Goal: Navigation & Orientation: Find specific page/section

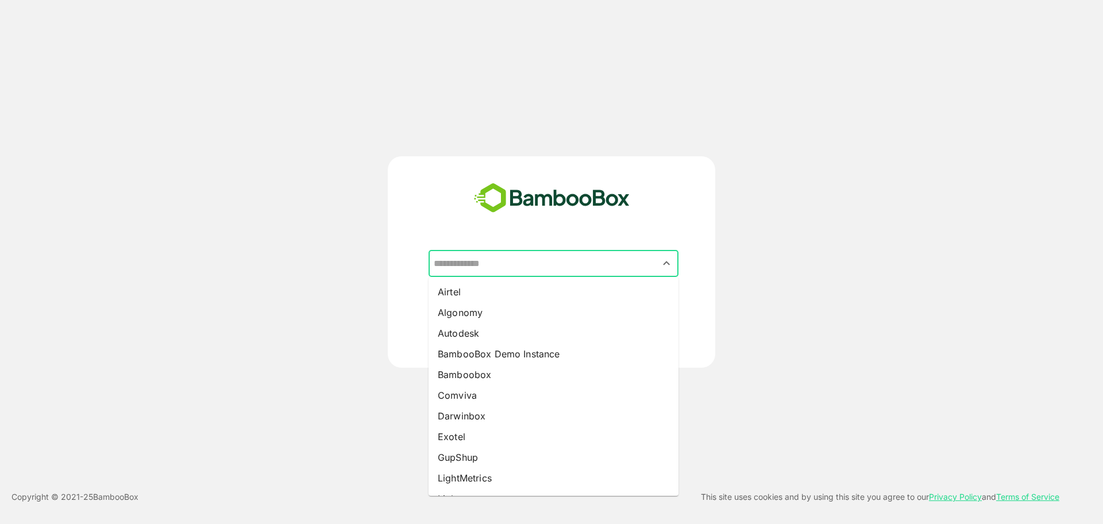
click at [535, 260] on input "text" at bounding box center [553, 264] width 245 height 22
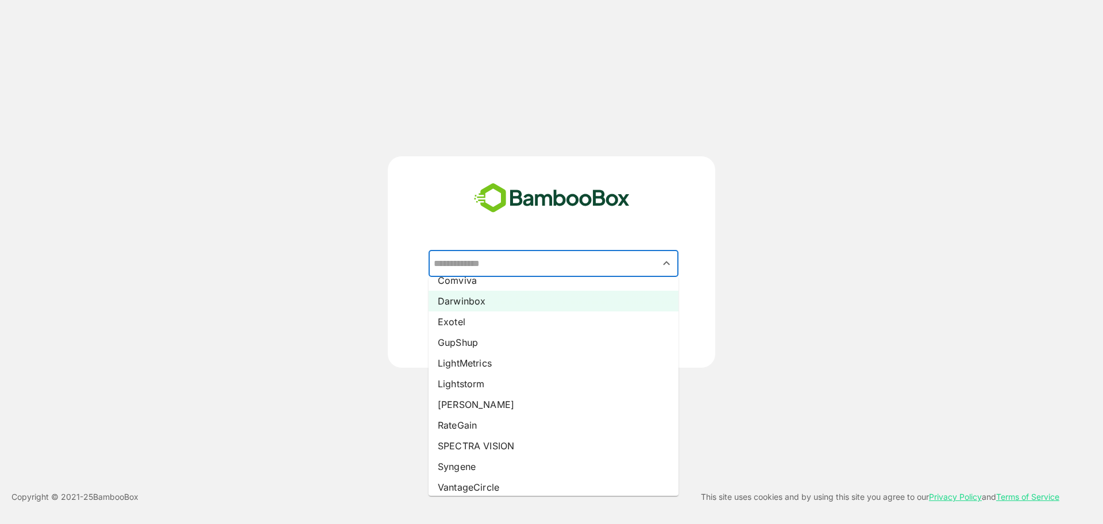
scroll to position [109, 0]
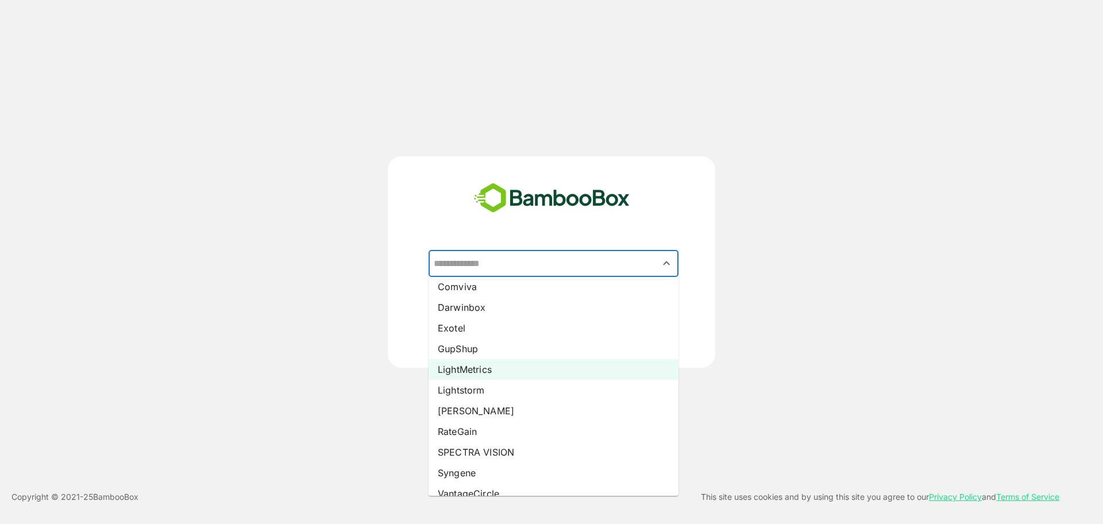
click at [493, 368] on li "LightMetrics" at bounding box center [554, 369] width 250 height 21
type input "**********"
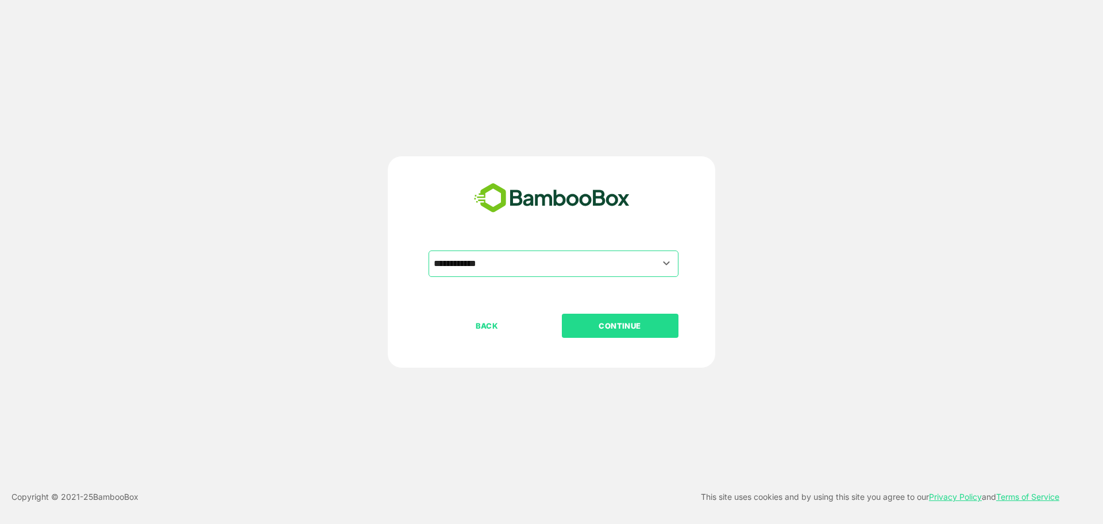
click at [605, 317] on button "CONTINUE" at bounding box center [620, 326] width 117 height 24
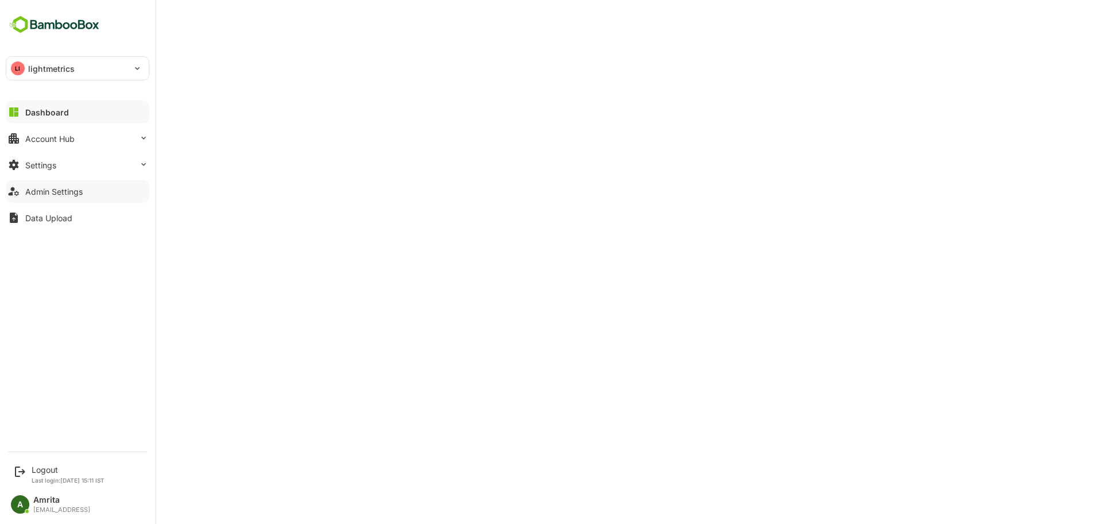
click at [91, 189] on button "Admin Settings" at bounding box center [78, 191] width 144 height 23
click at [34, 136] on div "Account Hub" at bounding box center [49, 139] width 49 height 10
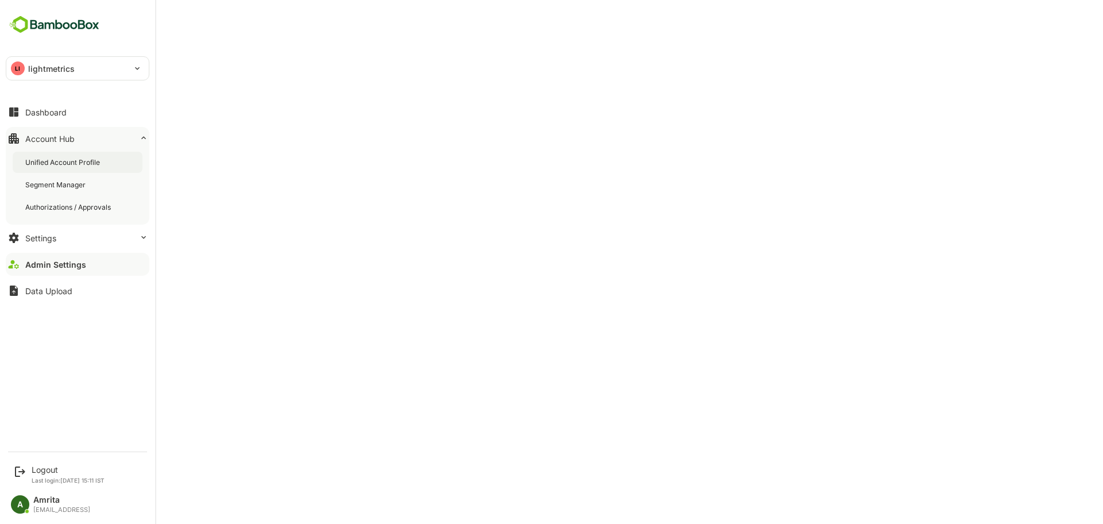
click at [65, 167] on div "Unified Account Profile" at bounding box center [78, 162] width 130 height 21
click at [44, 473] on div "Logout" at bounding box center [68, 470] width 73 height 10
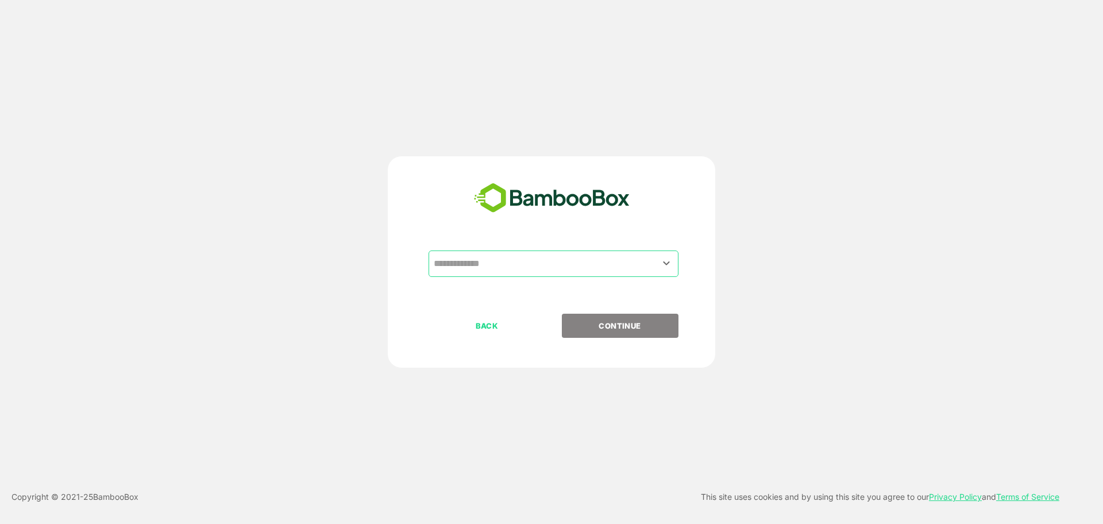
click at [566, 252] on div "​" at bounding box center [554, 263] width 250 height 26
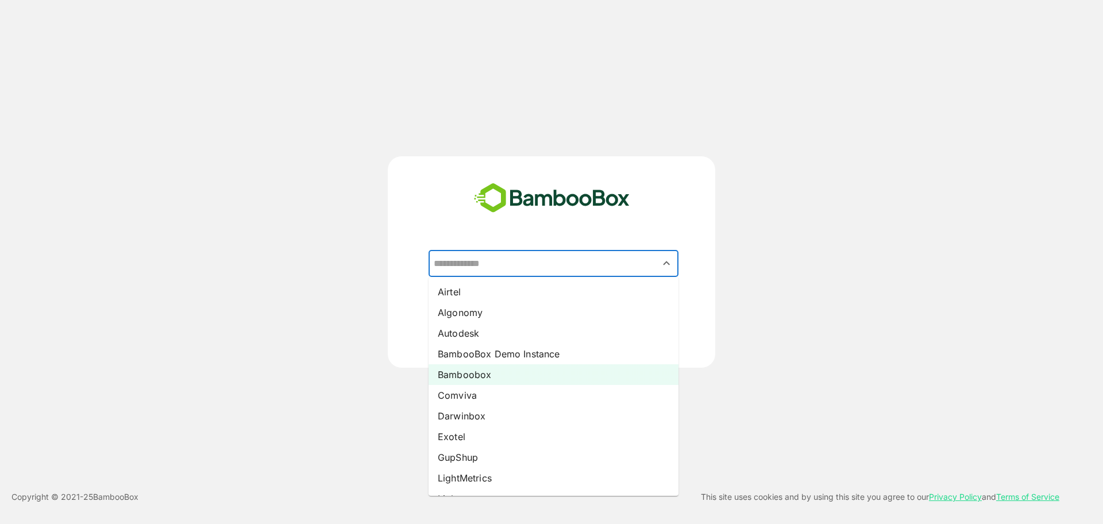
click at [513, 379] on li "Bamboobox" at bounding box center [554, 374] width 250 height 21
type input "*********"
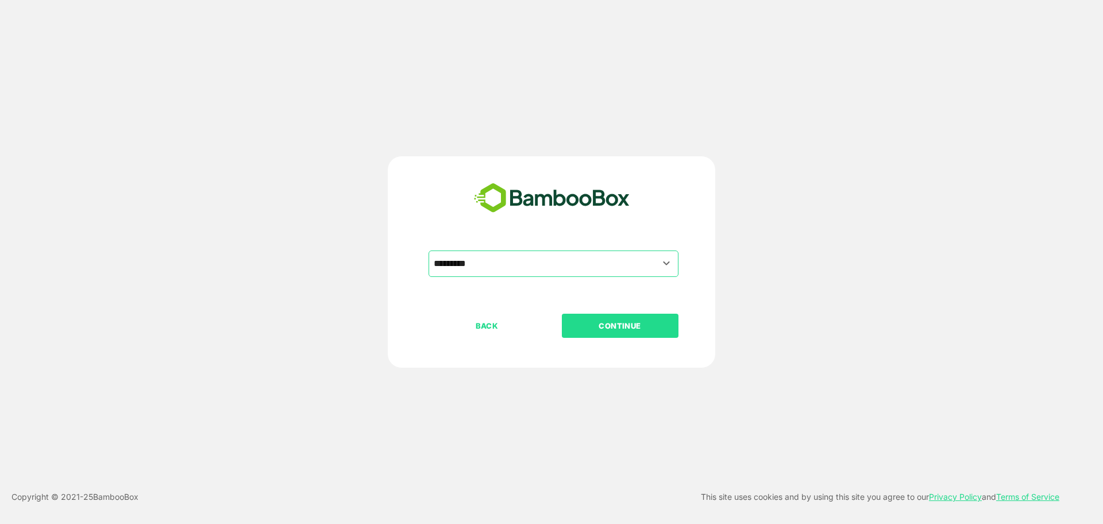
click at [643, 323] on p "CONTINUE" at bounding box center [619, 325] width 115 height 13
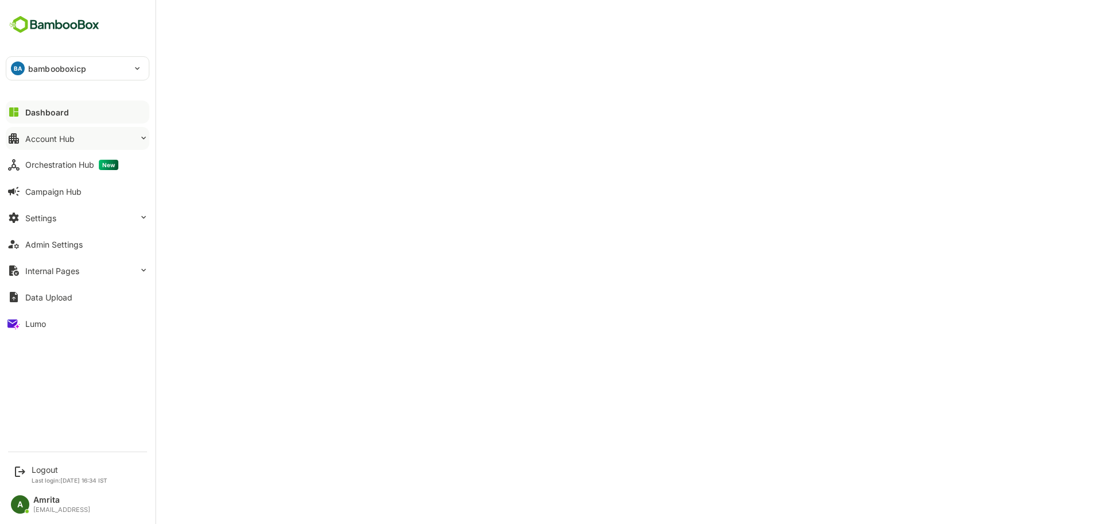
click at [59, 137] on div "Account Hub" at bounding box center [49, 139] width 49 height 10
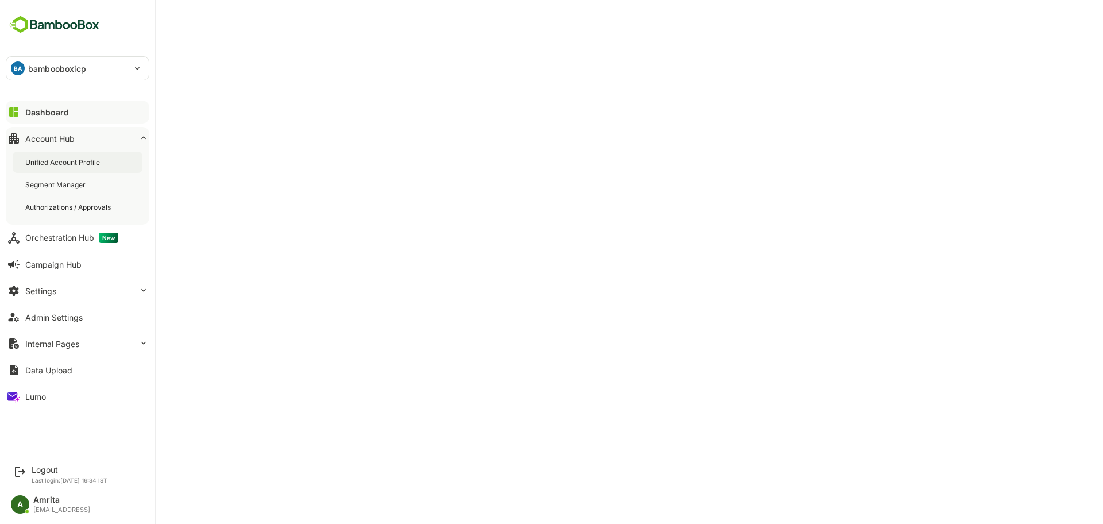
click at [75, 167] on div "Unified Account Profile" at bounding box center [63, 162] width 77 height 10
click at [31, 113] on div "Dashboard" at bounding box center [45, 112] width 41 height 10
